Goal: Use online tool/utility: Utilize a website feature to perform a specific function

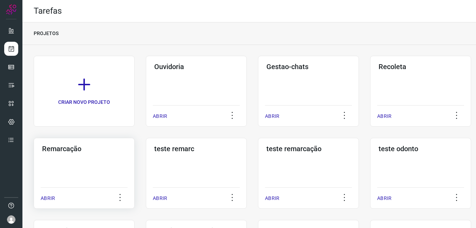
click at [86, 174] on div "Remarcação ABRIR" at bounding box center [84, 173] width 101 height 71
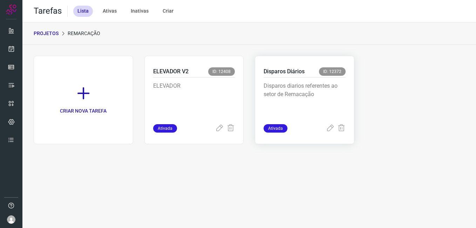
click at [277, 63] on div "Disparos Diários ID: 12372 Disparos diarios referentes ao setor de Remacação At…" at bounding box center [305, 100] width 100 height 88
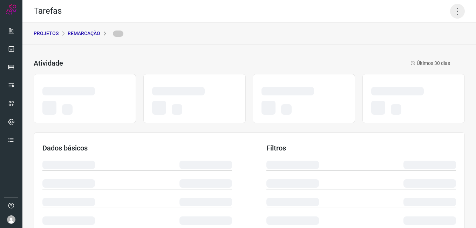
click at [453, 11] on icon at bounding box center [457, 11] width 15 height 15
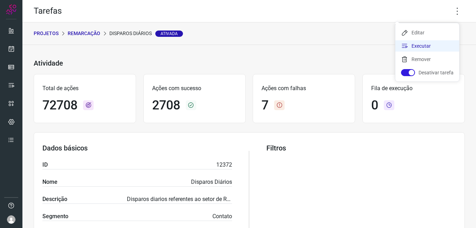
click at [437, 42] on li "Executar" at bounding box center [428, 45] width 64 height 11
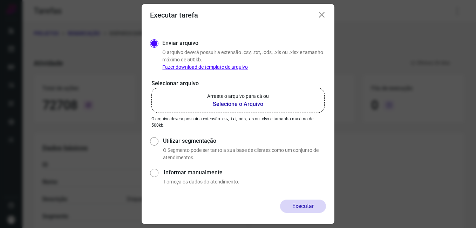
click at [239, 101] on b "Selecione o Arquivo" at bounding box center [238, 104] width 62 height 8
click at [0, 0] on input "Arraste o arquivo para cá ou Selecione o Arquivo" at bounding box center [0, 0] width 0 height 0
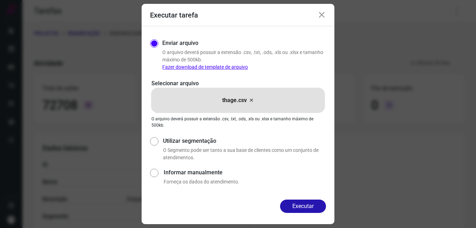
click at [298, 200] on button "Executar" at bounding box center [303, 206] width 46 height 13
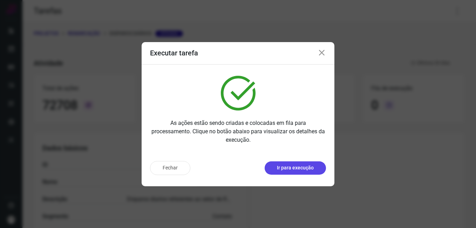
drag, startPoint x: 289, startPoint y: 175, endPoint x: 288, endPoint y: 168, distance: 6.4
click at [289, 174] on div "Fechar Ir para execução" at bounding box center [238, 168] width 176 height 14
click at [288, 168] on p "Ir para execução" at bounding box center [295, 167] width 37 height 7
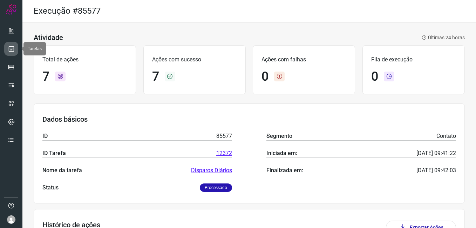
click at [13, 49] on icon at bounding box center [11, 48] width 7 height 7
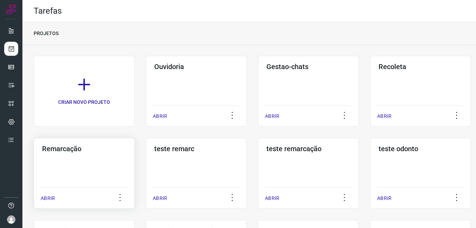
click at [70, 154] on div "Remarcação ABRIR" at bounding box center [84, 173] width 101 height 71
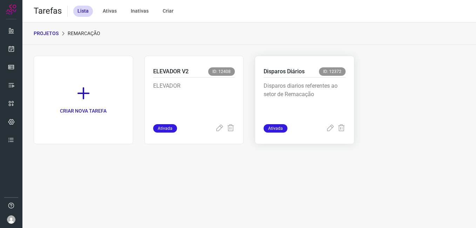
click at [289, 81] on div "Disparos diarios referentes ao setor de Remacação" at bounding box center [305, 101] width 82 height 47
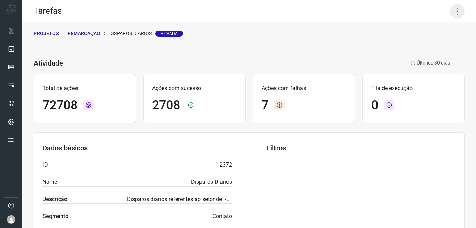
click at [451, 12] on icon at bounding box center [457, 11] width 15 height 15
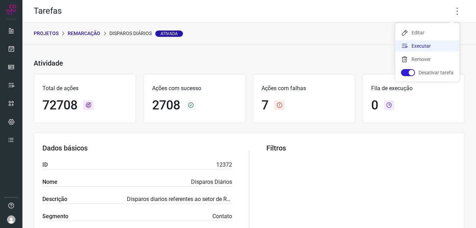
click at [430, 49] on li "Executar" at bounding box center [428, 45] width 64 height 11
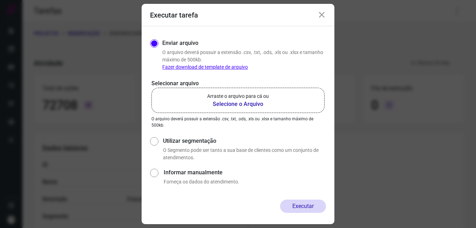
click at [231, 102] on b "Selecione o Arquivo" at bounding box center [238, 104] width 62 height 8
click at [0, 0] on input "Arraste o arquivo para cá ou Selecione o Arquivo" at bounding box center [0, 0] width 0 height 0
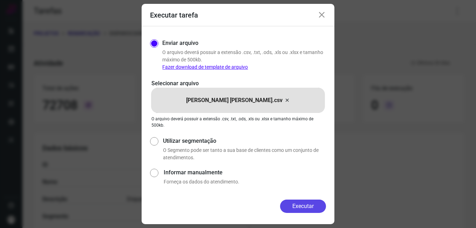
click at [297, 203] on button "Executar" at bounding box center [303, 206] width 46 height 13
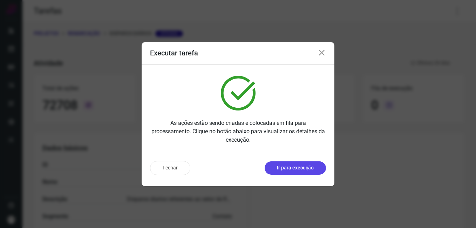
click at [294, 166] on p "Ir para execução" at bounding box center [295, 167] width 37 height 7
